Goal: Task Accomplishment & Management: Manage account settings

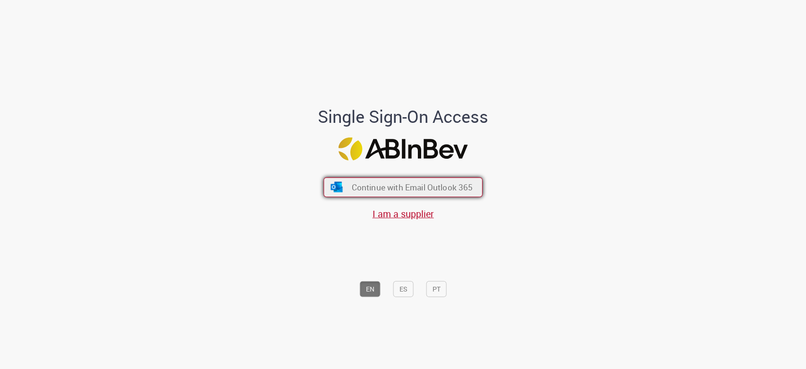
click at [392, 193] on button "Continue with Email Outlook 365" at bounding box center [402, 188] width 159 height 20
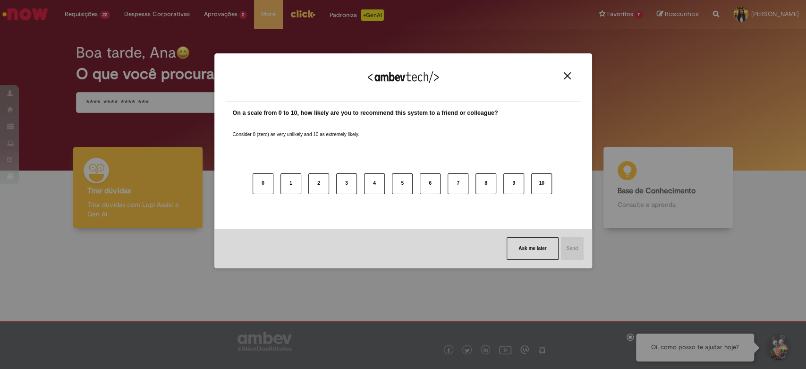
click at [566, 81] on div "We appreciate your feedback!" at bounding box center [403, 83] width 355 height 37
click at [566, 80] on div "We appreciate your feedback!" at bounding box center [403, 83] width 355 height 37
click at [564, 75] on img "Close" at bounding box center [567, 75] width 7 height 7
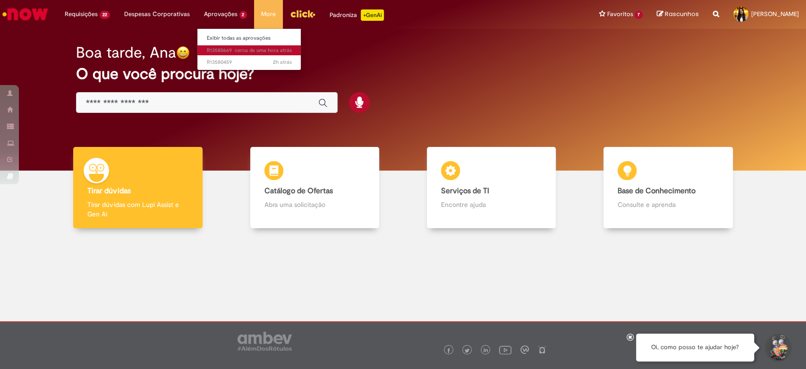
click at [230, 54] on link "cerca de uma hora atrás cerca de uma hora atrás R13580669" at bounding box center [249, 50] width 104 height 10
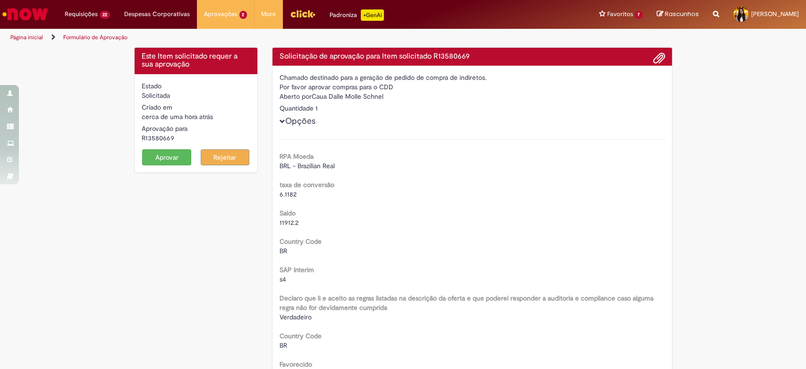
click at [171, 152] on button "Aprovar" at bounding box center [166, 157] width 49 height 16
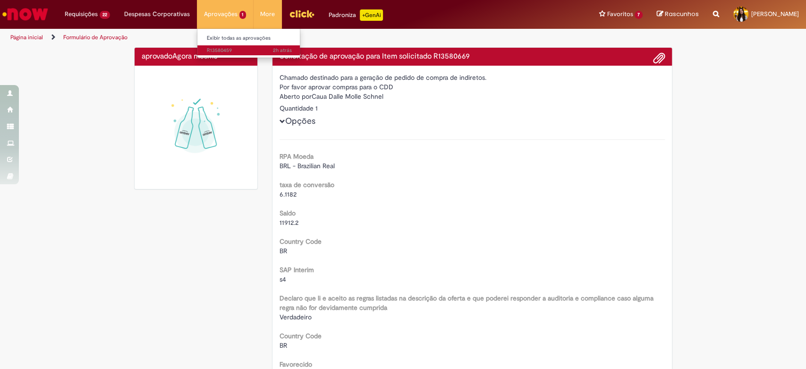
click at [225, 48] on span "2h atrás 2 horas atrás R13580459" at bounding box center [249, 51] width 85 height 8
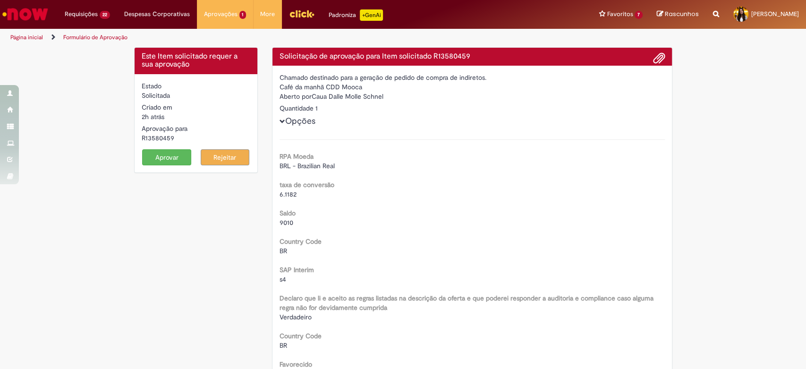
click at [166, 158] on button "Aprovar" at bounding box center [166, 157] width 49 height 16
